Goal: Information Seeking & Learning: Learn about a topic

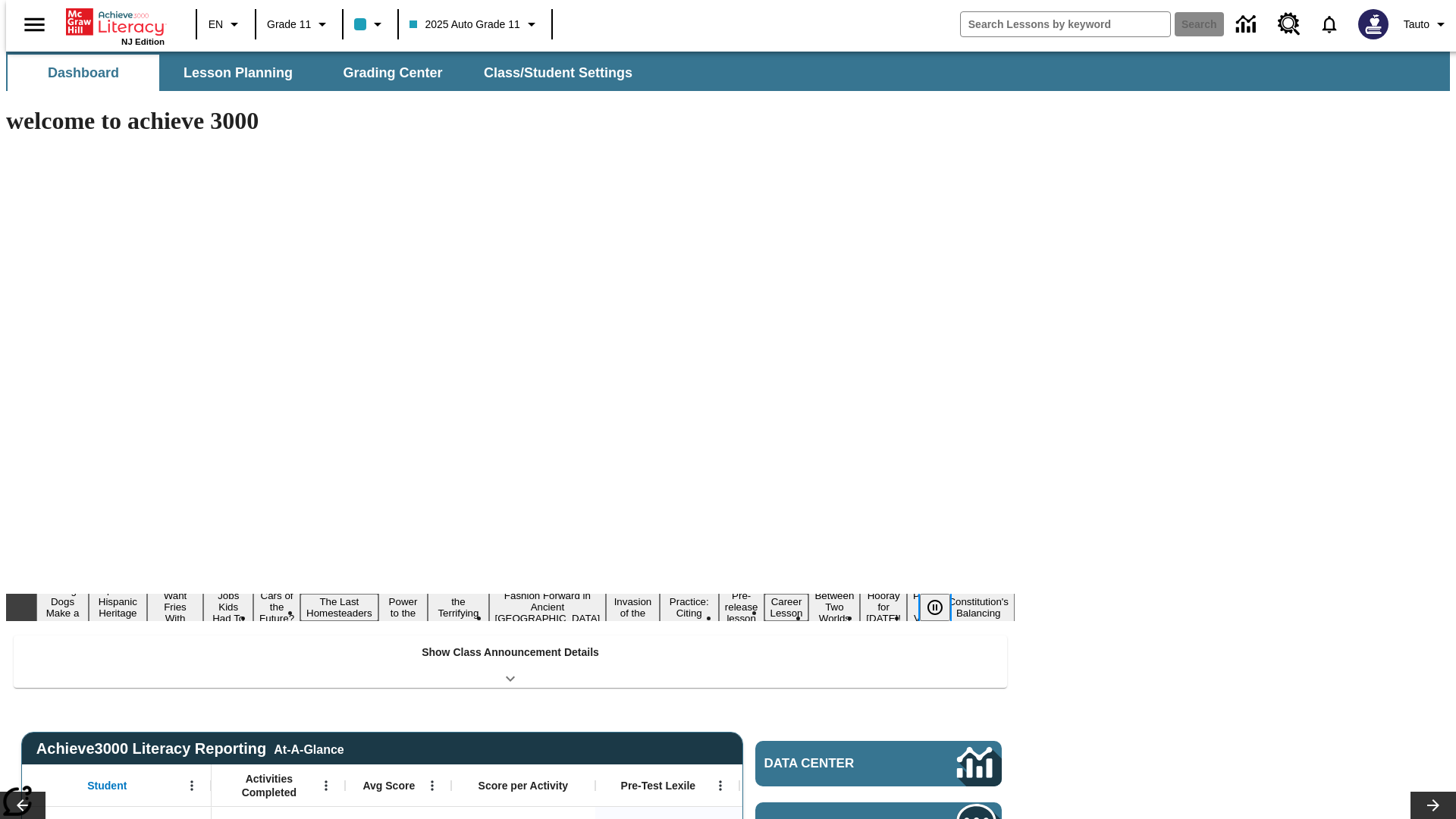
click at [941, 599] on icon "Pause" at bounding box center [935, 608] width 18 height 18
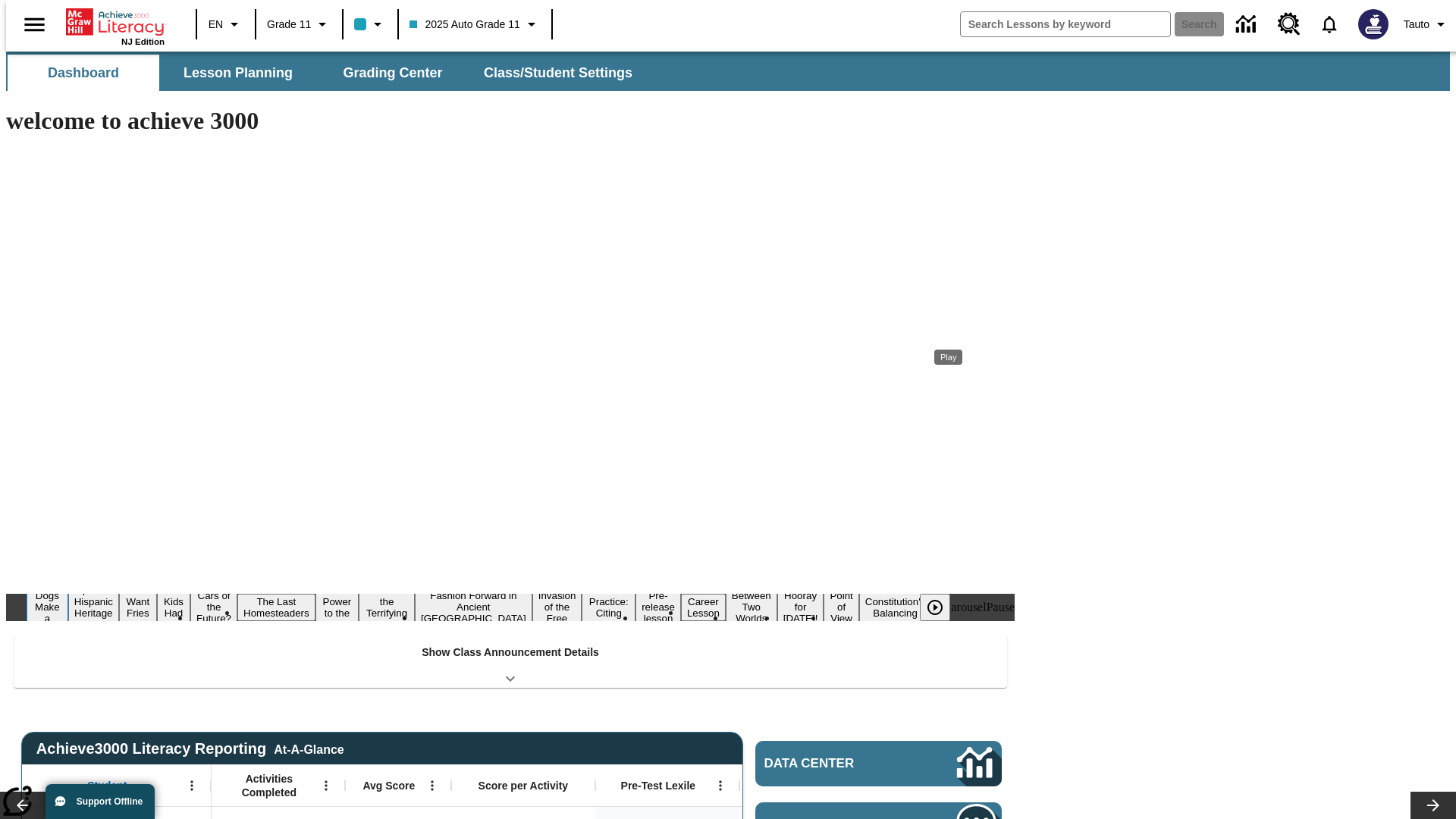
click at [69, 577] on button "Diving Dogs Make a Splash" at bounding box center [48, 607] width 42 height 60
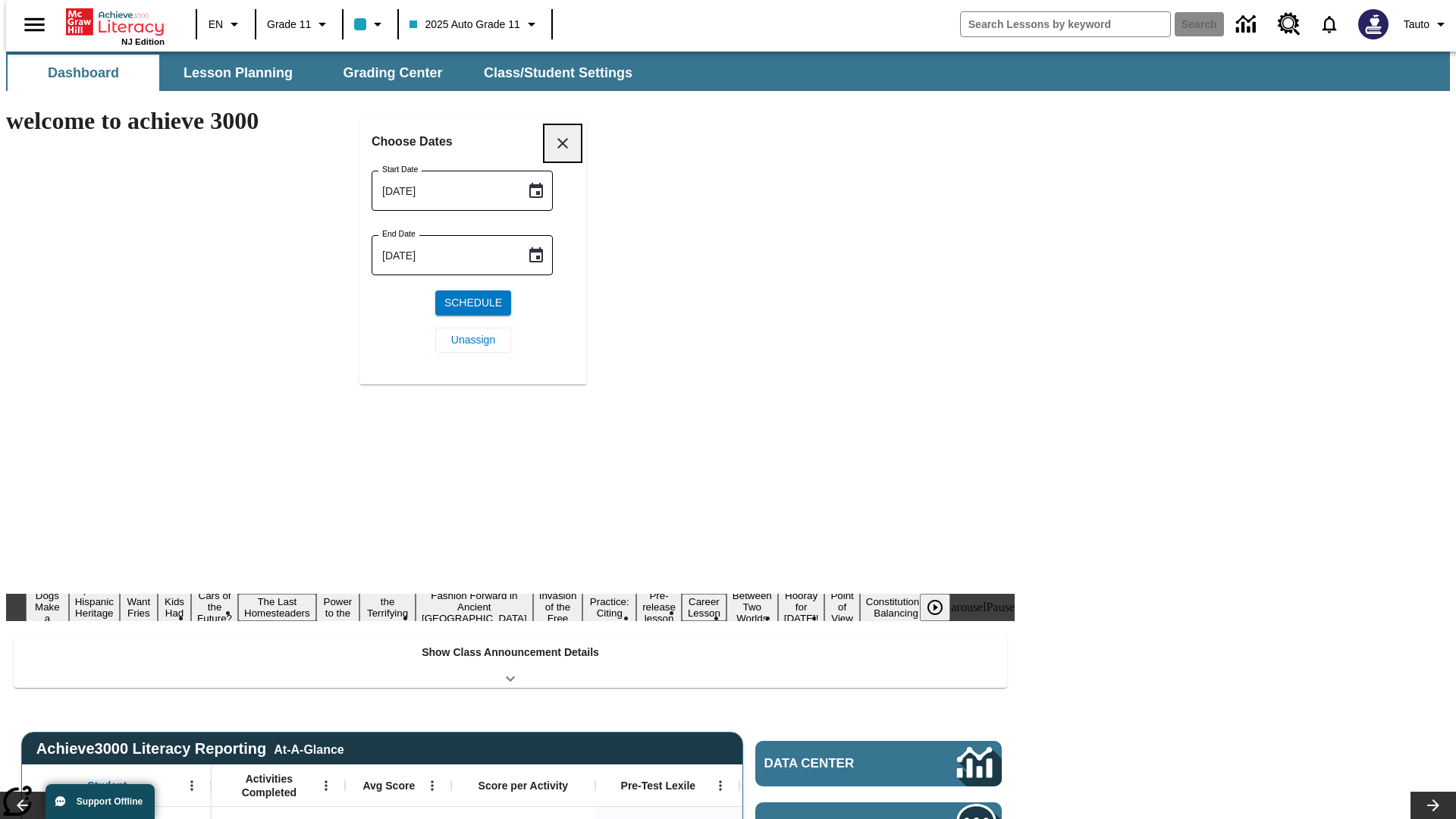
scroll to position [176, 0]
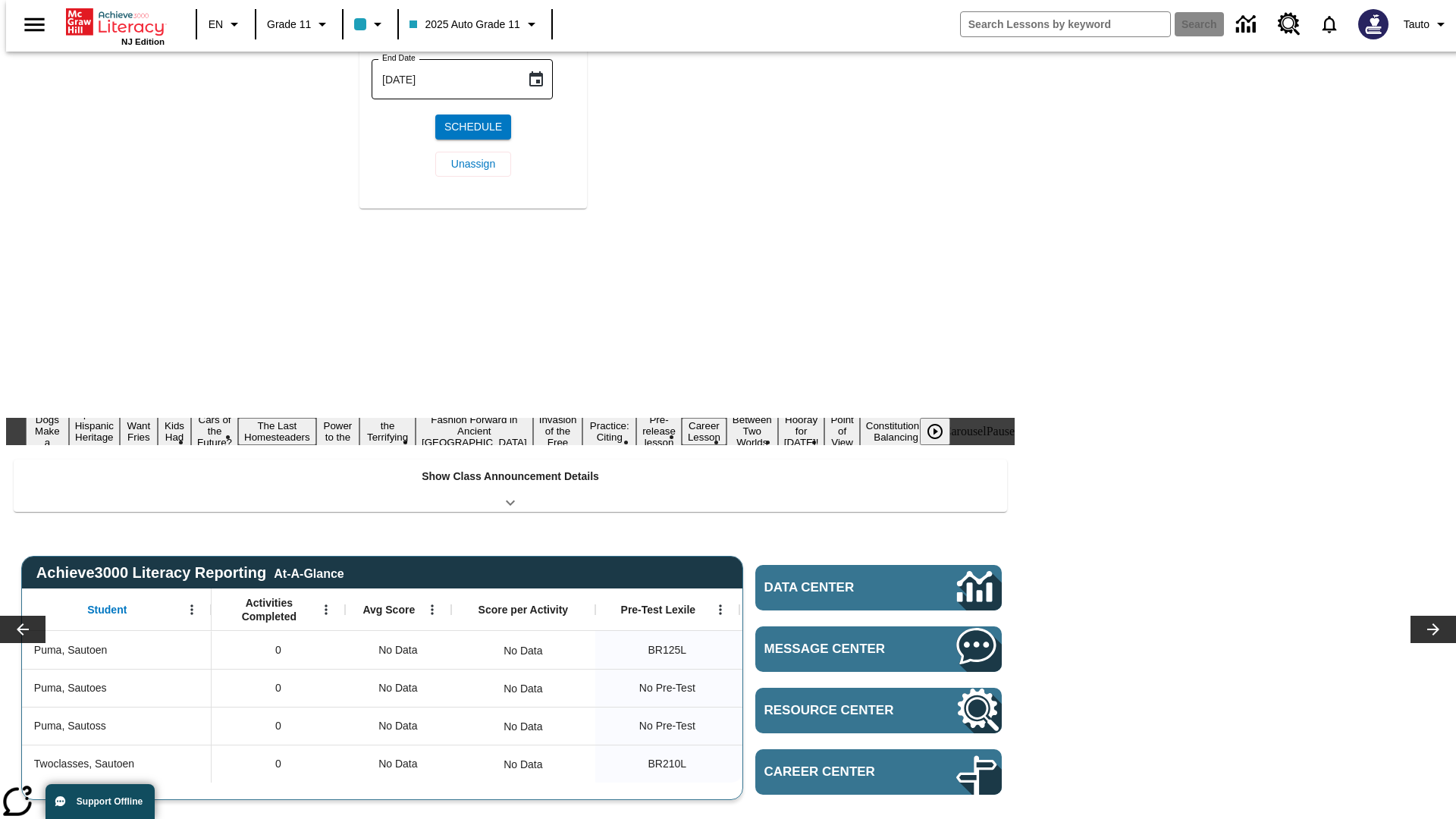
click at [541, 22] on icon "Choose date, selected date is Sep 16, 2025" at bounding box center [536, 14] width 14 height 16
